Goal: Communication & Community: Answer question/provide support

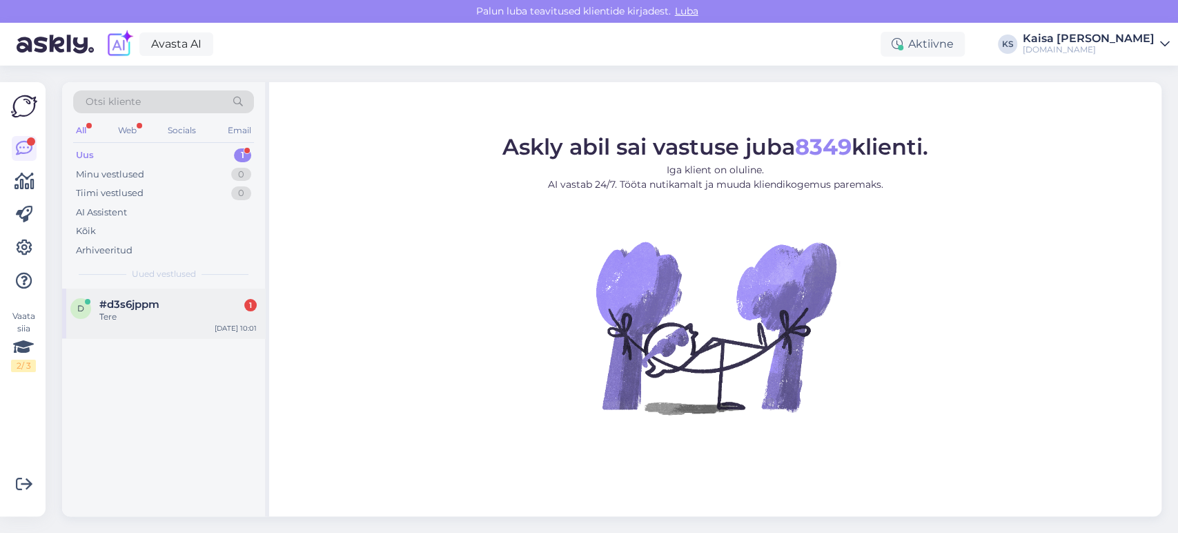
click at [157, 317] on div "Tere" at bounding box center [177, 316] width 157 height 12
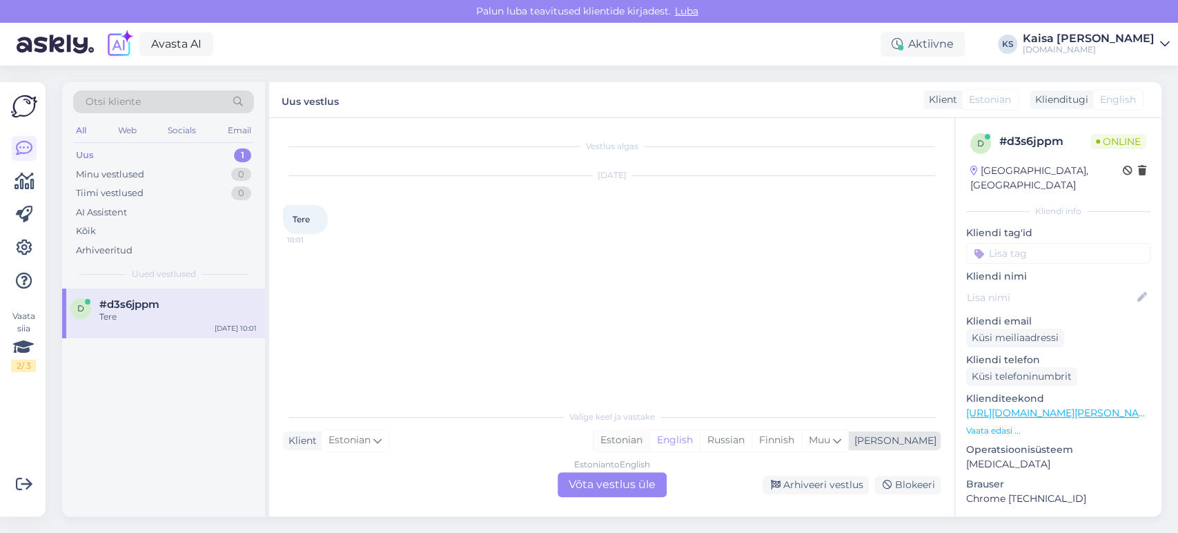
click at [649, 439] on div "Estonian" at bounding box center [621, 440] width 56 height 21
click at [628, 485] on div "Estonian to Estonian Võta vestlus üle" at bounding box center [611, 484] width 109 height 25
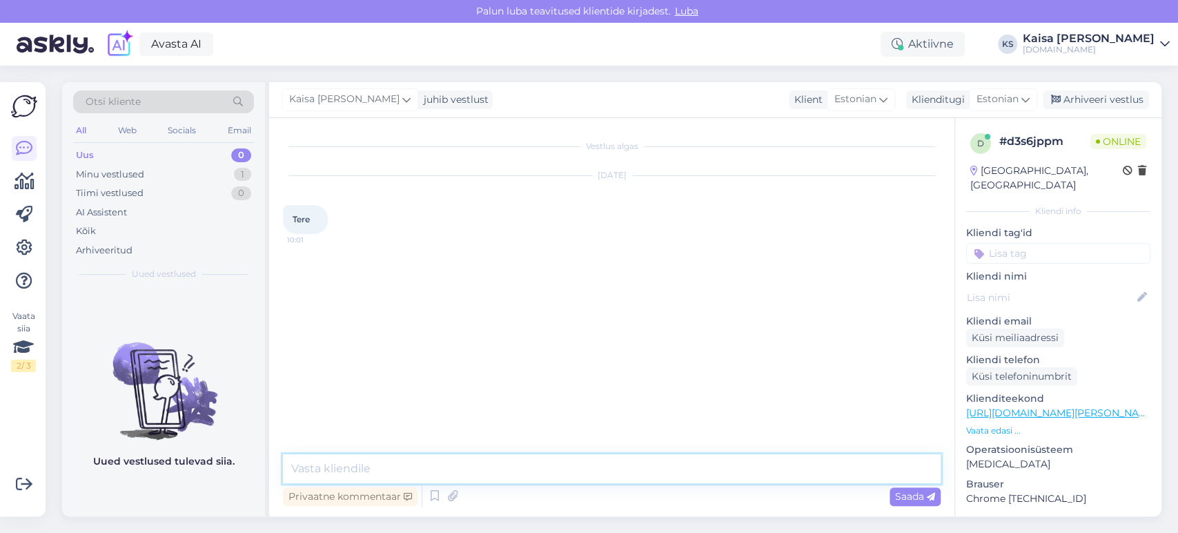
click at [629, 474] on textarea at bounding box center [612, 468] width 658 height 29
type textarea "Tere"
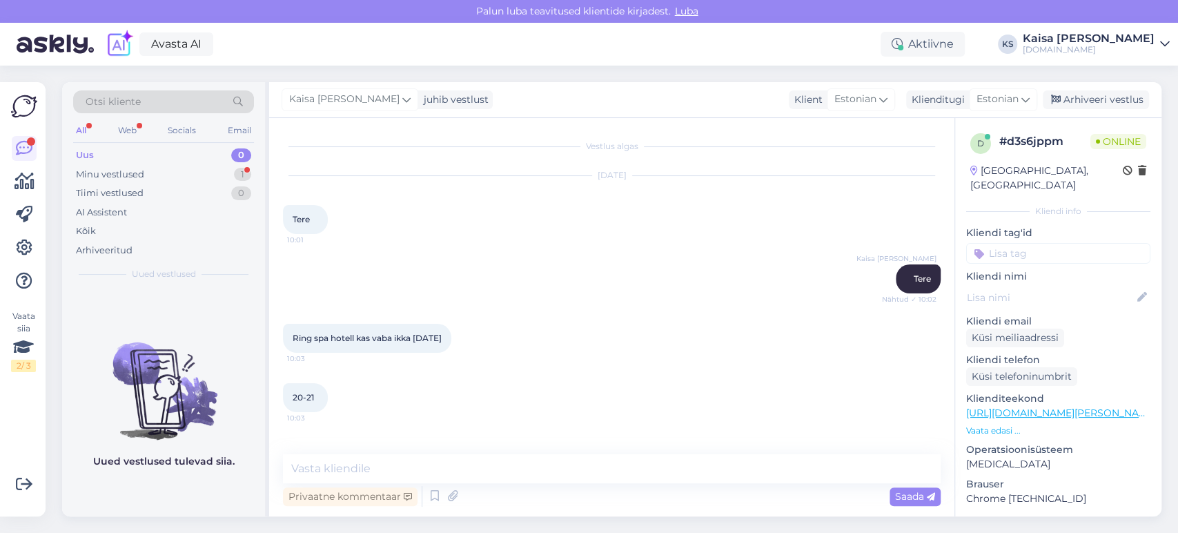
click at [613, 399] on div "20-21 10:03" at bounding box center [612, 397] width 658 height 59
click at [1010, 424] on p "Vaata edasi ..." at bounding box center [1058, 430] width 184 height 12
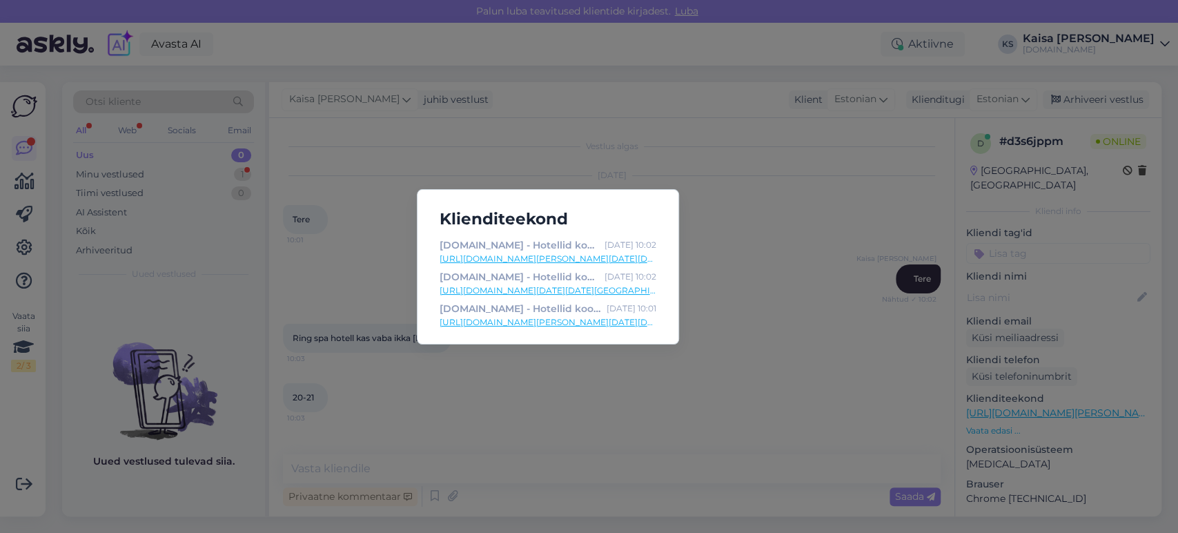
click at [625, 257] on link "[URL][DOMAIN_NAME][PERSON_NAME][DATE][DATE][GEOGRAPHIC_DATA]" at bounding box center [547, 259] width 217 height 12
click at [480, 461] on div "Klienditeekond [DOMAIN_NAME] - Hotellid koos võluvate lisavõimalustega [DATE] 1…" at bounding box center [589, 266] width 1178 height 533
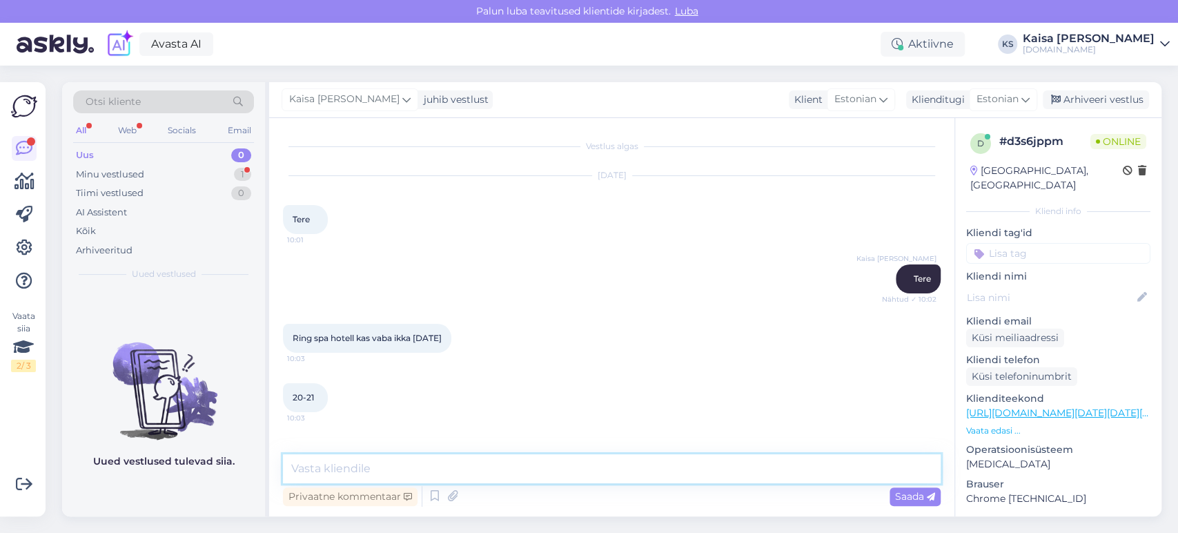
click at [480, 468] on textarea at bounding box center [612, 468] width 658 height 29
paste textarea "[URL][DOMAIN_NAME][PERSON_NAME][DATE][DATE][GEOGRAPHIC_DATA]"
type textarea "Jah, 20.10-21.10 on kahekohaline tuba vaba. Otselink on siin: [URL][DOMAIN_NAME…"
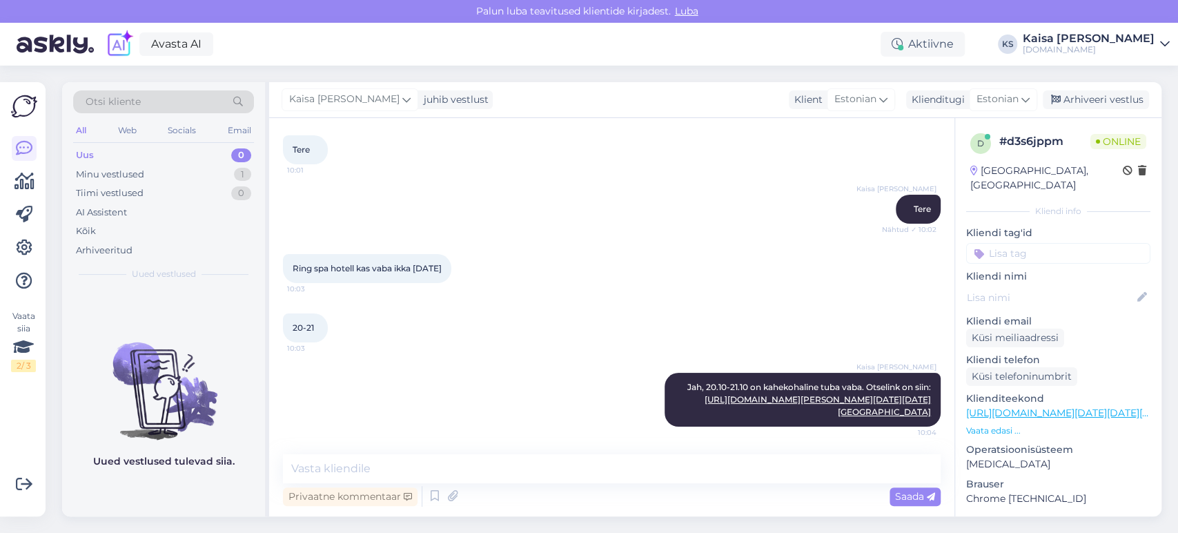
click at [510, 357] on div "[PERSON_NAME], 20.10-21.10 on kahekohaline tuba vaba. Otselink on siin: [URL][D…" at bounding box center [612, 399] width 658 height 84
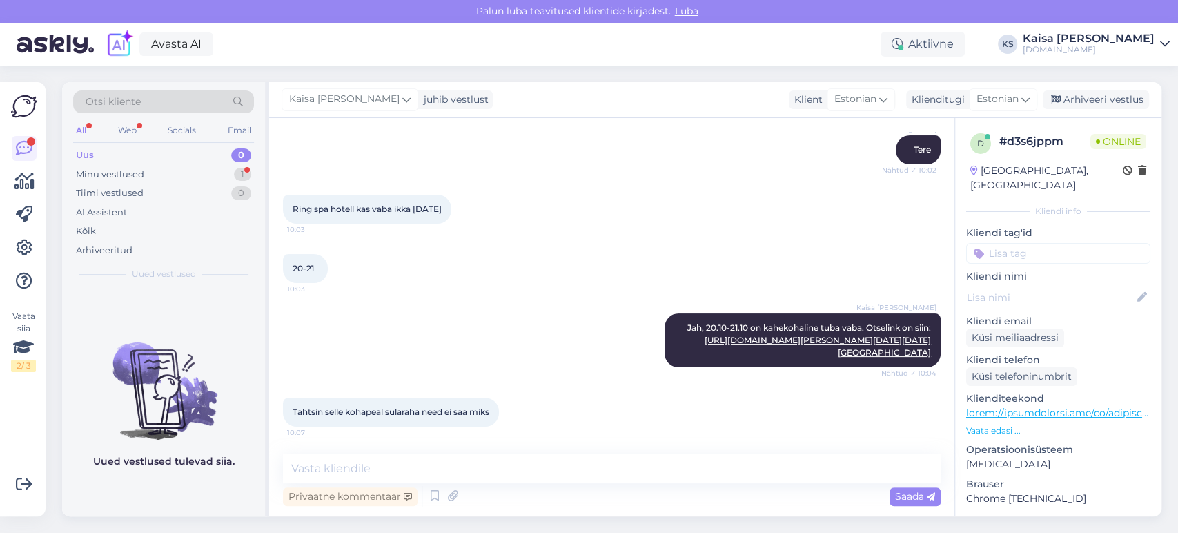
scroll to position [315, 0]
click at [524, 472] on textarea at bounding box center [612, 468] width 658 height 29
click at [787, 418] on div "Tahtsin selle kohapeal sularaha need ei saa miks 10:07" at bounding box center [612, 411] width 658 height 59
click at [468, 464] on textarea at bounding box center [612, 468] width 658 height 29
click at [430, 472] on textarea "Paraku Ring Spa Hostelis ei ole võimalik" at bounding box center [612, 468] width 658 height 29
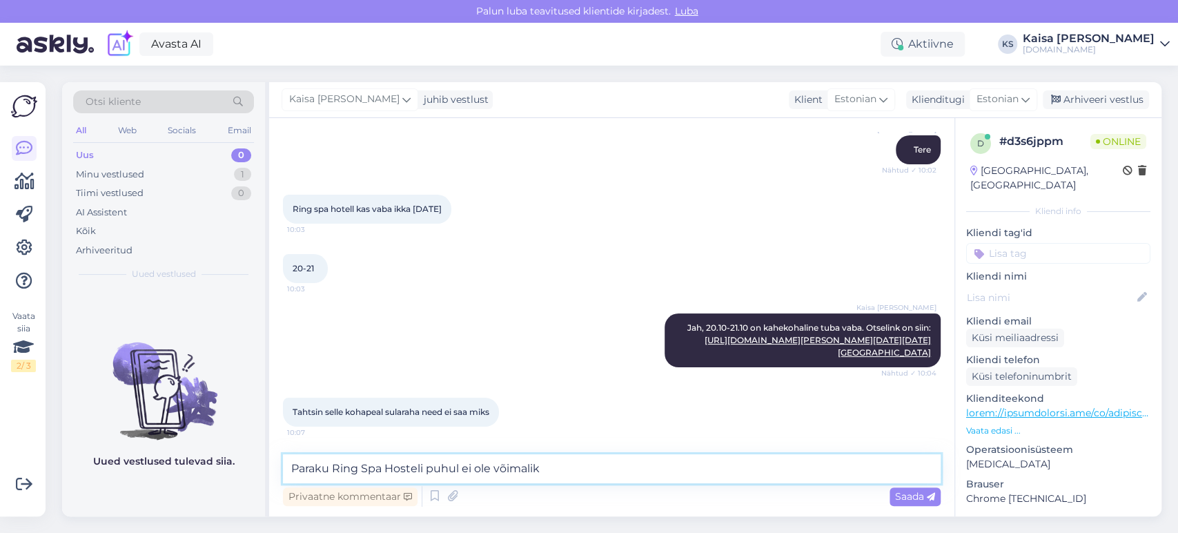
click at [568, 475] on textarea "Paraku Ring Spa Hosteli puhul ei ole võimalik" at bounding box center [612, 468] width 658 height 29
type textarea "Paraku Ring Spa Hosteli puhul ei ole võimalik kohapeal tasuda."
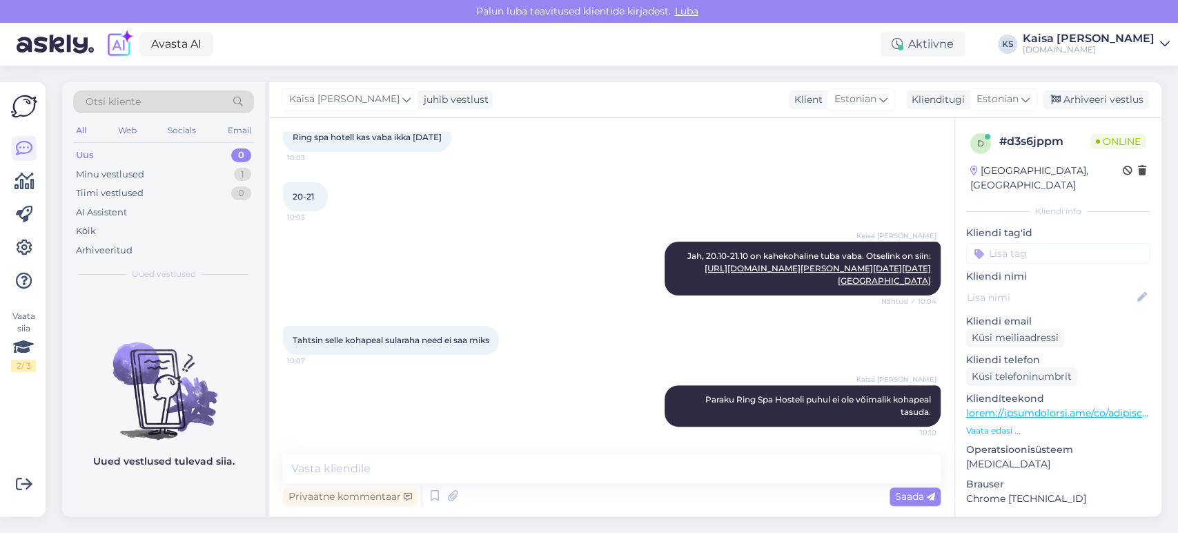
click at [559, 320] on div "Tahtsin selle kohapeal sularaha need ei saa miks 10:07" at bounding box center [612, 339] width 658 height 59
